Goal: Transaction & Acquisition: Purchase product/service

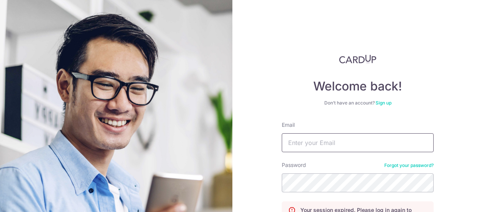
click at [378, 137] on input "Email" at bounding box center [357, 143] width 152 height 19
type input "[EMAIL_ADDRESS][DOMAIN_NAME]"
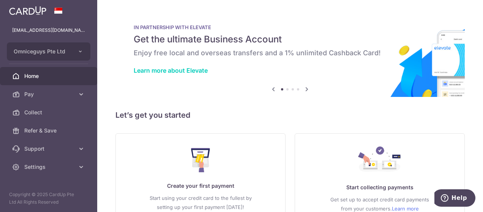
scroll to position [54, 0]
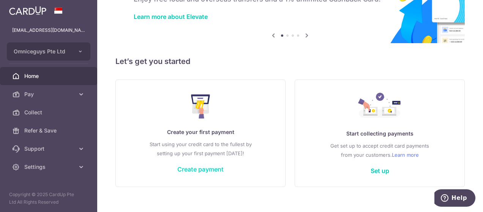
click at [204, 171] on link "Create payment" at bounding box center [200, 170] width 46 height 8
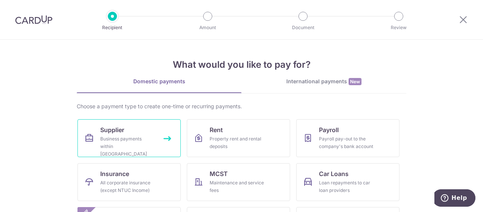
click at [138, 133] on link "Supplier Business payments within [GEOGRAPHIC_DATA]" at bounding box center [128, 139] width 103 height 38
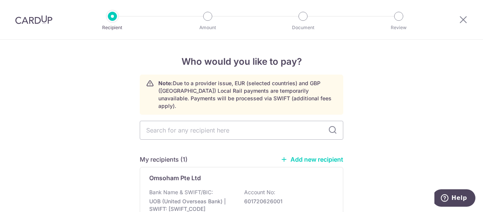
click at [322, 156] on link "Add new recipient" at bounding box center [311, 160] width 63 height 8
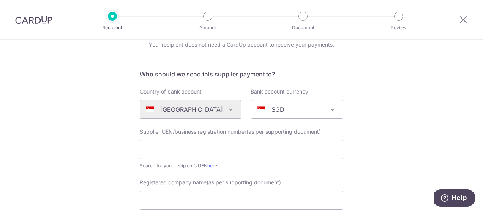
scroll to position [34, 0]
click at [238, 148] on input "text" at bounding box center [241, 149] width 203 height 19
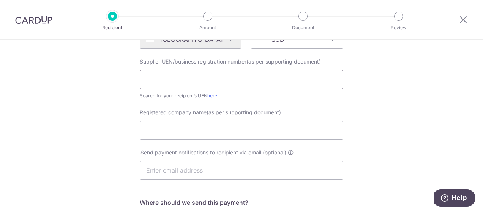
scroll to position [105, 0]
click at [306, 124] on input "Registered company name(as per supporting document)" at bounding box center [241, 129] width 203 height 19
click at [363, 124] on div "Who would you like to pay? Your recipient does not need a CardUp account to rec…" at bounding box center [241, 165] width 483 height 460
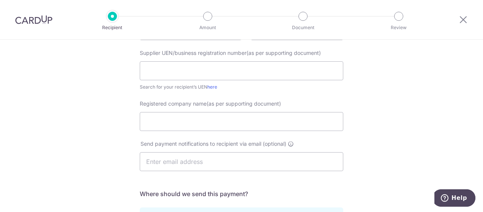
scroll to position [72, 0]
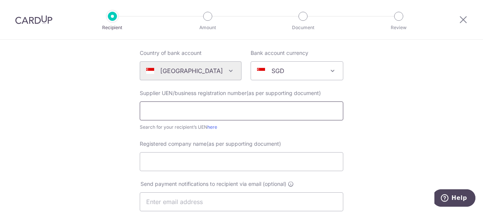
click at [228, 113] on input "text" at bounding box center [241, 111] width 203 height 19
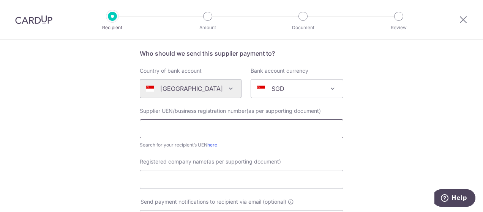
scroll to position [53, 0]
click at [200, 76] on div "Country of bank account Algeria Andorra Angola Anguilla Argentina Armenia Aruba…" at bounding box center [191, 83] width 102 height 31
click at [157, 131] on input "text" at bounding box center [241, 130] width 203 height 19
type input "201629756Z"
click at [263, 188] on input "Registered company name(as per supporting document)" at bounding box center [241, 180] width 203 height 19
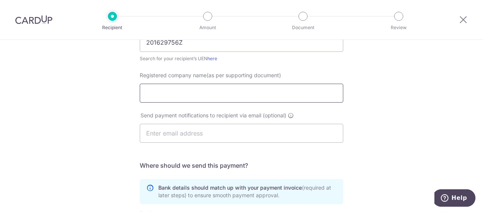
scroll to position [142, 0]
click at [323, 97] on input "Registered company name(as per supporting document)" at bounding box center [241, 92] width 203 height 19
type input "THE CRAFT ALLIANCE PTE LTD"
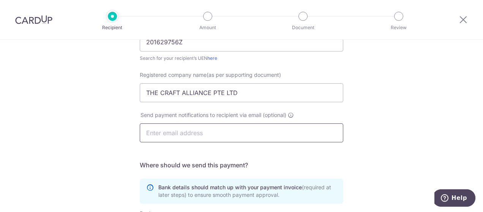
click at [266, 140] on input "text" at bounding box center [241, 133] width 203 height 19
type input "john@brewlander.com"
click at [435, 106] on div "Who would you like to pay? Your recipient does not need a CardUp account to rec…" at bounding box center [241, 128] width 483 height 460
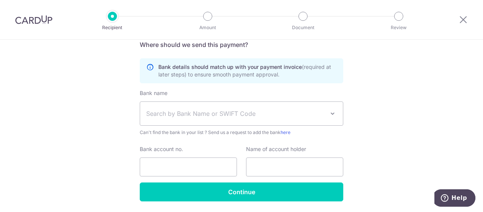
scroll to position [286, 0]
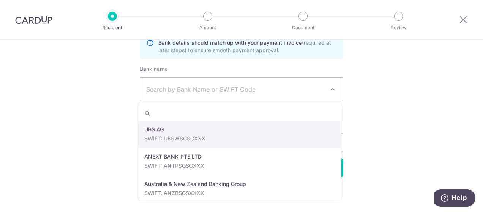
click at [259, 86] on span "Search by Bank Name or SWIFT Code" at bounding box center [235, 89] width 178 height 9
type input "ci"
select select "5"
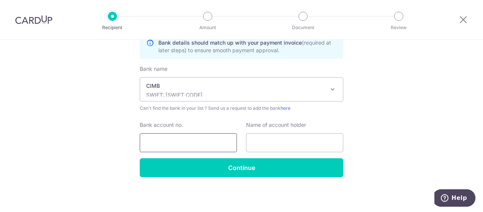
click at [184, 147] on input "Bank account no." at bounding box center [188, 143] width 97 height 19
type input "2000780419"
click at [268, 142] on input "text" at bounding box center [294, 143] width 97 height 19
click at [312, 142] on input "text" at bounding box center [294, 143] width 97 height 19
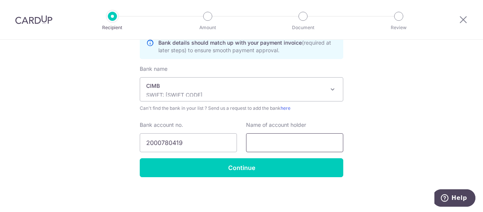
click at [264, 138] on input "text" at bounding box center [294, 143] width 97 height 19
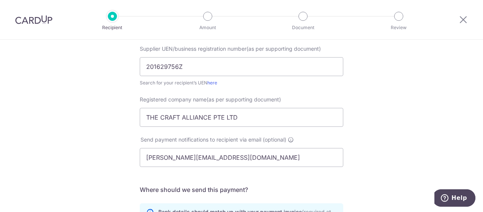
scroll to position [116, 0]
drag, startPoint x: 237, startPoint y: 119, endPoint x: 125, endPoint y: 118, distance: 112.3
click at [125, 118] on div "Who would you like to pay? Your recipient does not need a CardUp account to rec…" at bounding box center [241, 153] width 483 height 460
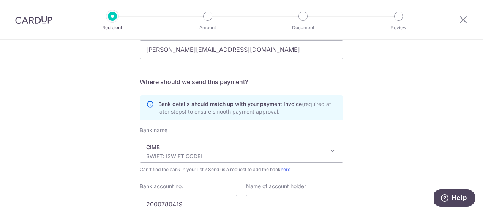
scroll to position [286, 0]
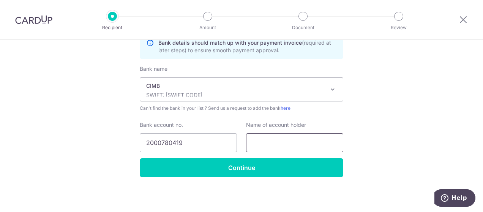
click at [273, 139] on input "text" at bounding box center [294, 143] width 97 height 19
paste input "THE CRAFT ALLIANCE PTE LTD"
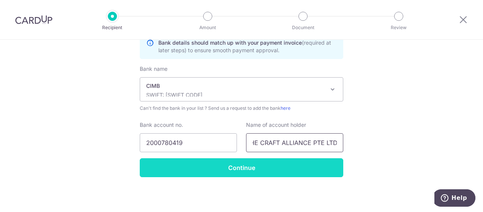
type input "THE CRAFT ALLIANCE PTE LTD"
click at [273, 170] on input "Continue" at bounding box center [241, 168] width 203 height 19
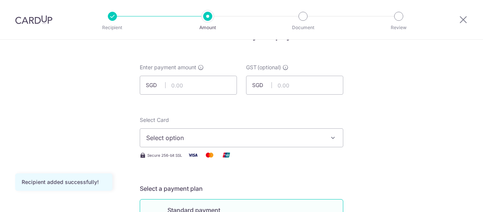
scroll to position [27, 0]
click at [190, 83] on input "text" at bounding box center [188, 84] width 97 height 19
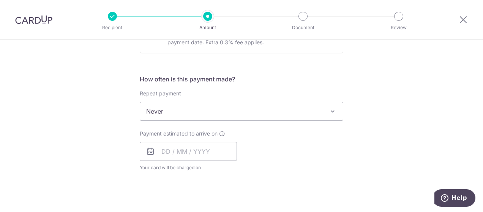
scroll to position [259, 0]
click at [199, 150] on input "text" at bounding box center [188, 151] width 97 height 19
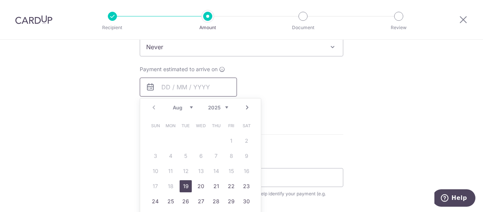
scroll to position [324, 0]
click at [182, 183] on link "19" at bounding box center [185, 186] width 12 height 12
type input "19/08/2025"
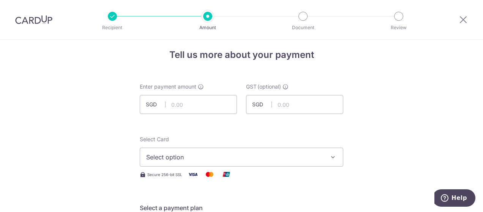
scroll to position [0, 0]
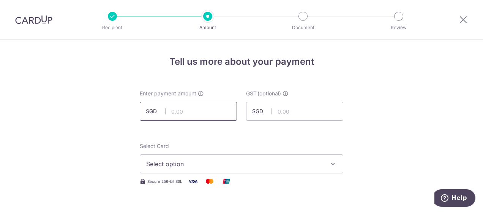
click at [218, 106] on input "text" at bounding box center [188, 111] width 97 height 19
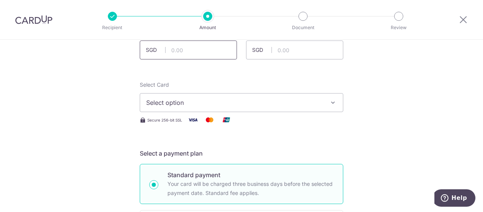
scroll to position [57, 0]
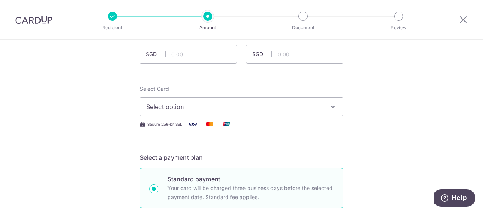
click at [275, 111] on span "Select option" at bounding box center [234, 106] width 177 height 9
click at [228, 126] on span "Add credit card" at bounding box center [248, 128] width 177 height 8
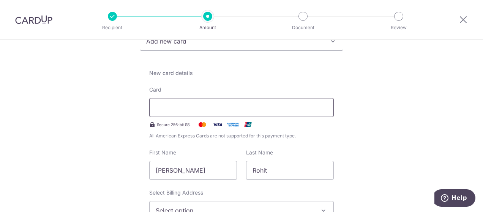
scroll to position [126, 0]
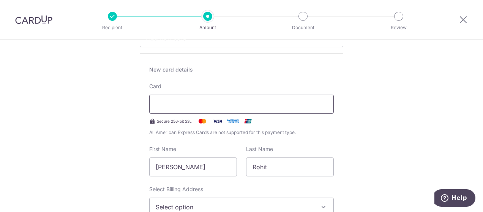
click at [313, 97] on div at bounding box center [241, 104] width 184 height 19
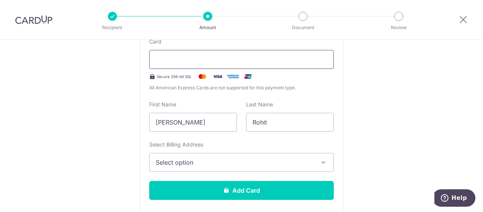
scroll to position [170, 0]
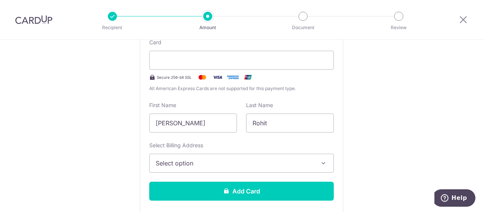
click at [234, 157] on button "Select option" at bounding box center [241, 163] width 184 height 19
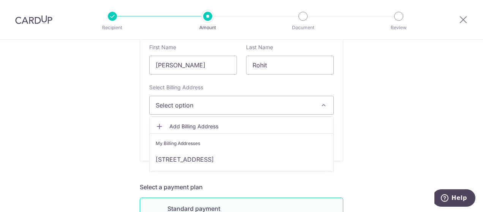
scroll to position [229, 0]
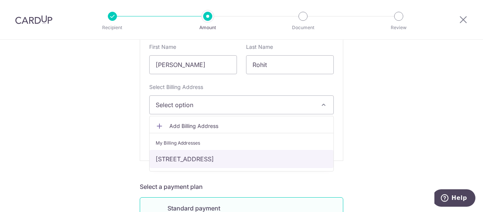
click at [229, 159] on link "[STREET_ADDRESS]" at bounding box center [241, 159] width 184 height 18
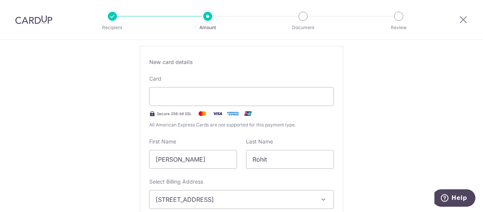
scroll to position [132, 0]
click at [204, 157] on input "[PERSON_NAME]" at bounding box center [193, 161] width 88 height 19
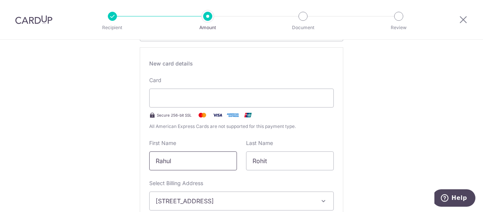
type input "Rahul"
type input "Pathak"
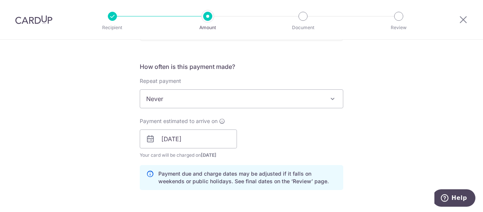
scroll to position [471, 0]
click at [201, 141] on input "19/08/2025" at bounding box center [188, 140] width 97 height 19
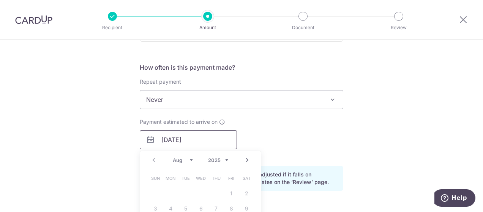
scroll to position [529, 0]
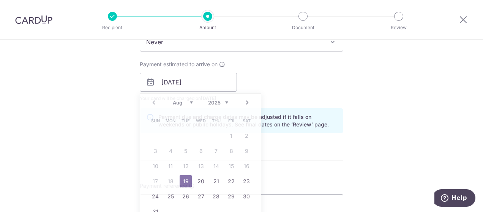
click at [304, 101] on div "How often is this payment made? Repeat payment Never Every week Every month Eve…" at bounding box center [241, 72] width 203 height 134
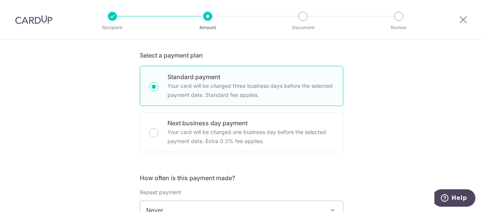
scroll to position [355, 0]
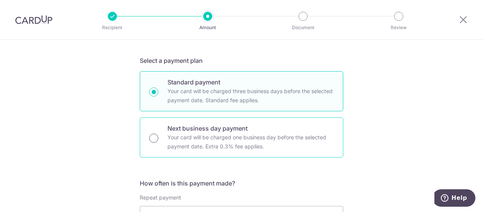
click at [150, 137] on input "Next business day payment Your card will be charged one business day before the…" at bounding box center [153, 138] width 9 height 9
radio input "true"
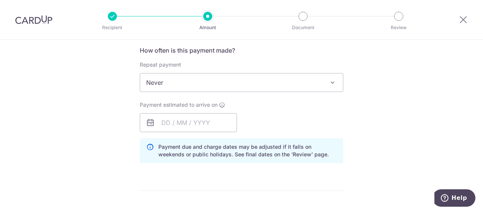
scroll to position [288, 0]
click at [191, 121] on input "text" at bounding box center [188, 122] width 97 height 19
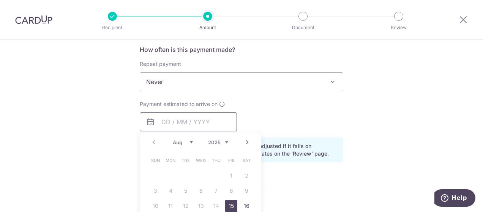
scroll to position [329, 0]
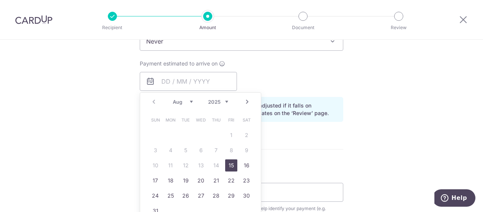
click at [230, 164] on link "15" at bounding box center [231, 166] width 12 height 12
type input "[DATE]"
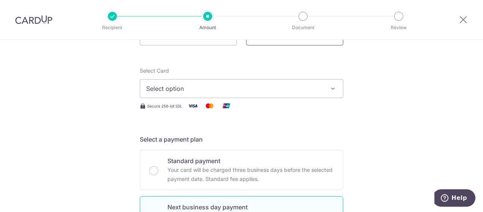
scroll to position [76, 0]
click at [249, 90] on span "Select option" at bounding box center [234, 88] width 177 height 9
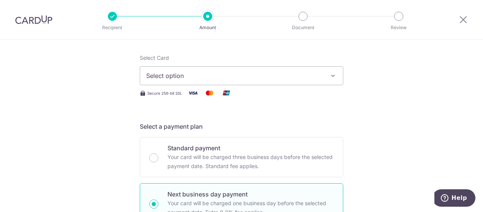
scroll to position [88, 0]
click at [229, 74] on span "Select option" at bounding box center [234, 76] width 177 height 9
click at [178, 103] on link "Add credit card" at bounding box center [241, 98] width 203 height 14
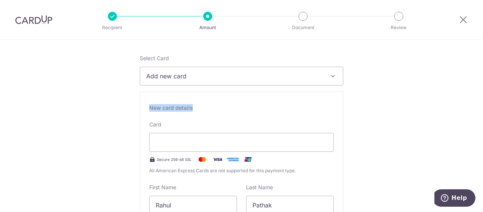
click at [332, 144] on div "New card details Card Secure 256-bit SSL All American Express Cards are not sup…" at bounding box center [241, 197] width 203 height 210
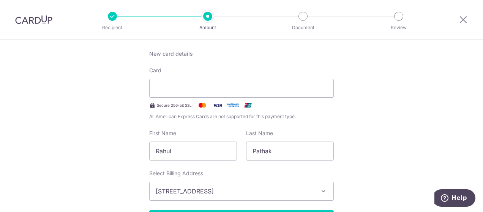
scroll to position [143, 0]
click at [290, 92] on div at bounding box center [241, 88] width 184 height 19
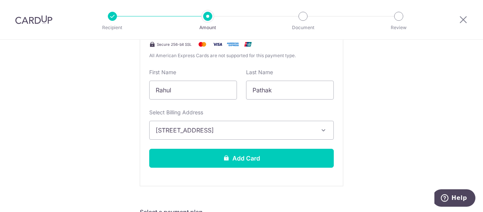
scroll to position [0, 0]
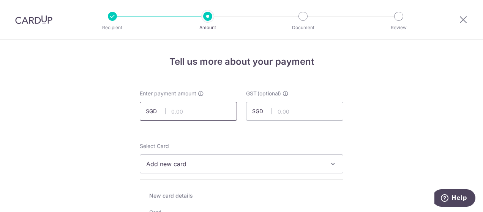
click at [178, 109] on input "text" at bounding box center [188, 111] width 97 height 19
type input "4,098.40"
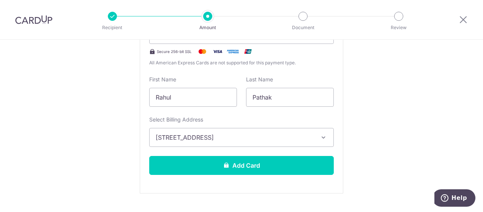
scroll to position [197, 0]
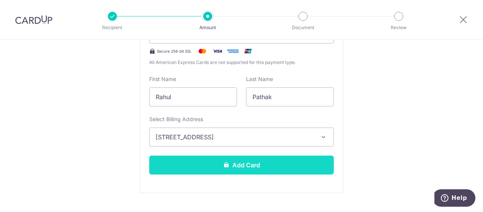
click at [287, 166] on button "Add Card" at bounding box center [241, 165] width 184 height 19
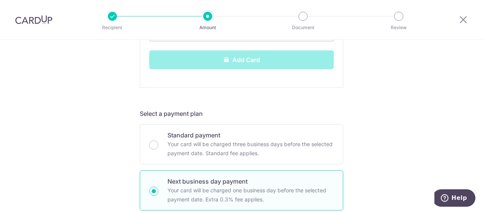
scroll to position [248, 0]
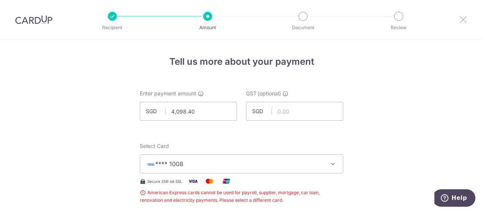
click at [462, 22] on icon at bounding box center [462, 19] width 9 height 9
